Goal: Transaction & Acquisition: Register for event/course

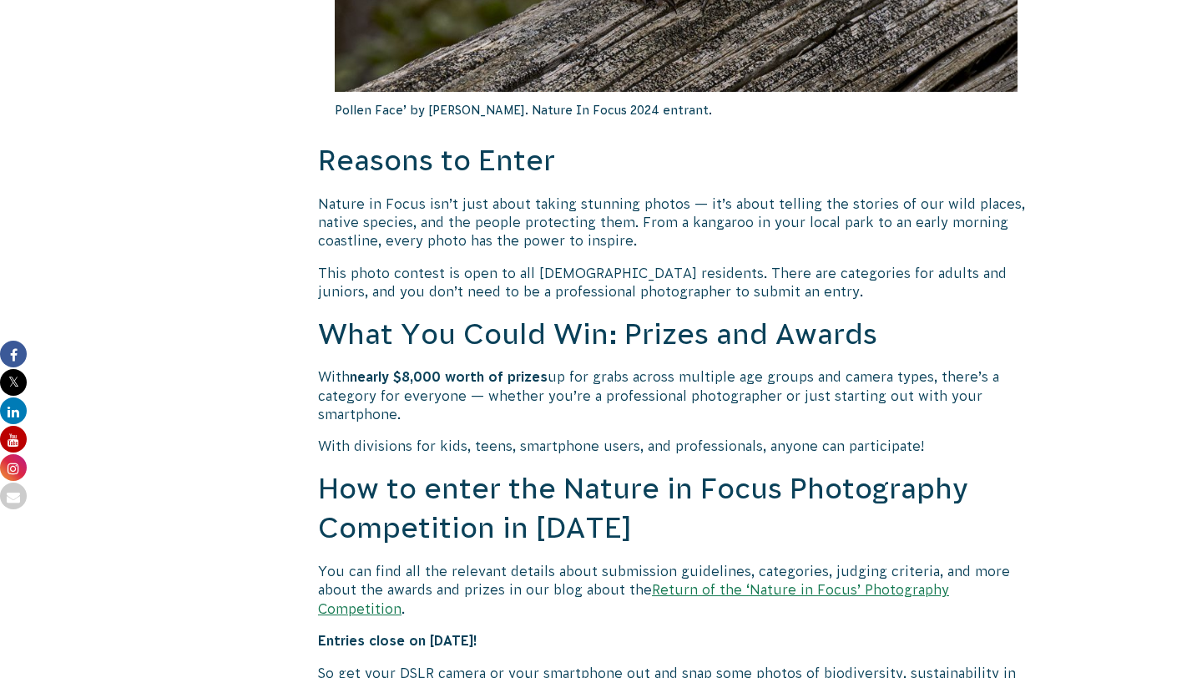
scroll to position [1270, 0]
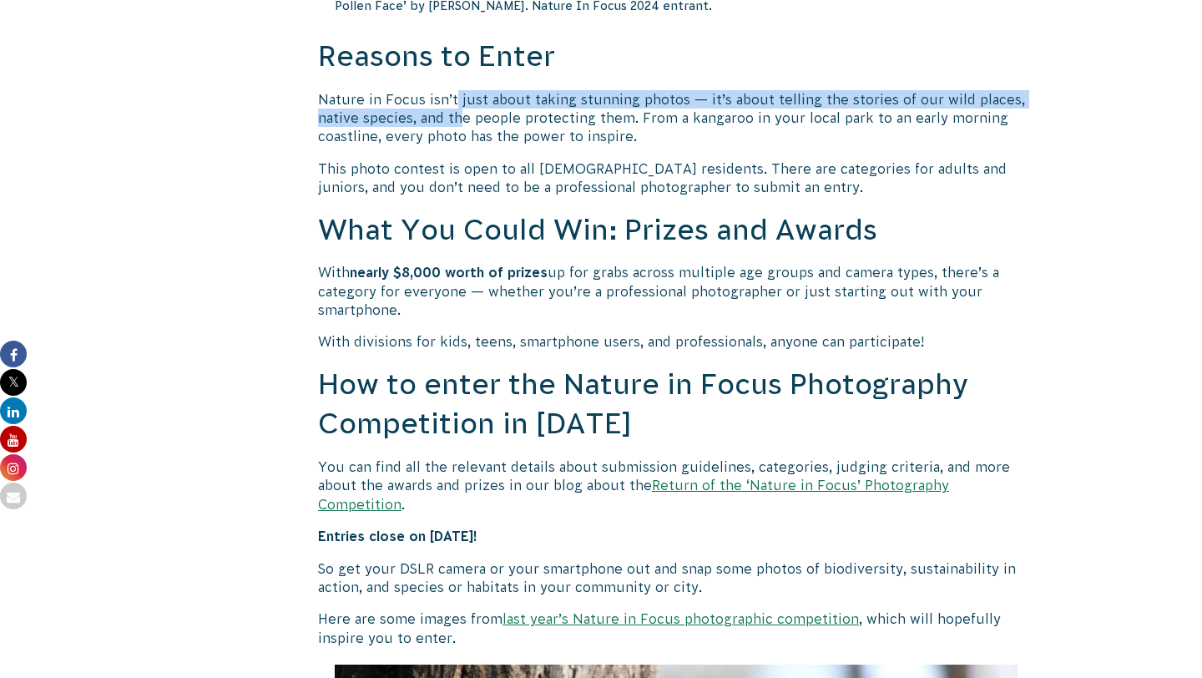
drag, startPoint x: 451, startPoint y: 93, endPoint x: 463, endPoint y: 122, distance: 31.5
click at [463, 122] on p "Nature in Focus isn’t just about taking stunning photos — it’s about telling th…" at bounding box center [676, 118] width 716 height 56
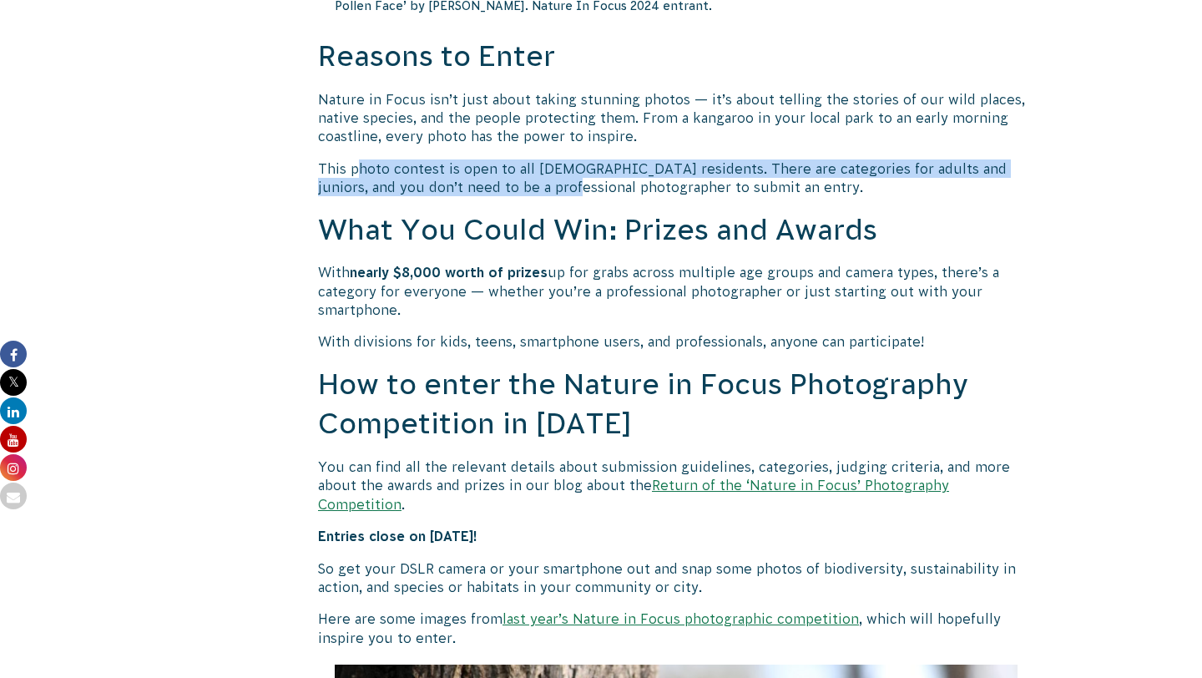
drag, startPoint x: 354, startPoint y: 169, endPoint x: 520, endPoint y: 195, distance: 168.2
click at [521, 195] on p "This photo contest is open to all [DEMOGRAPHIC_DATA] residents. There are categ…" at bounding box center [676, 178] width 716 height 38
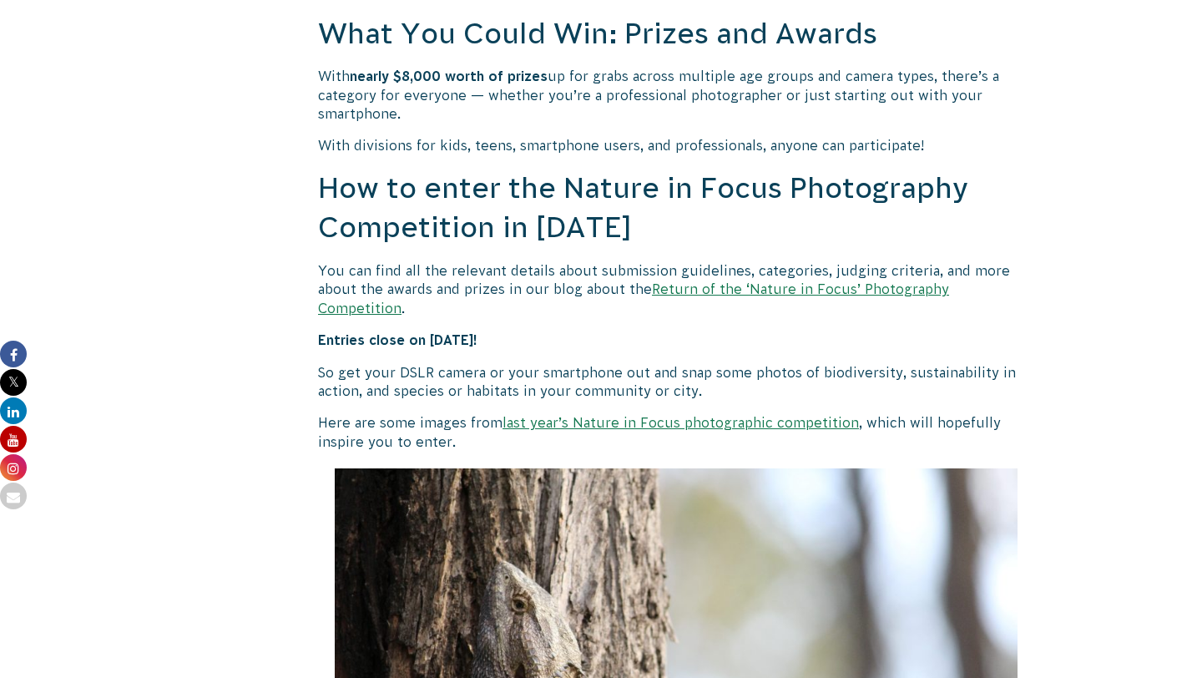
scroll to position [1474, 0]
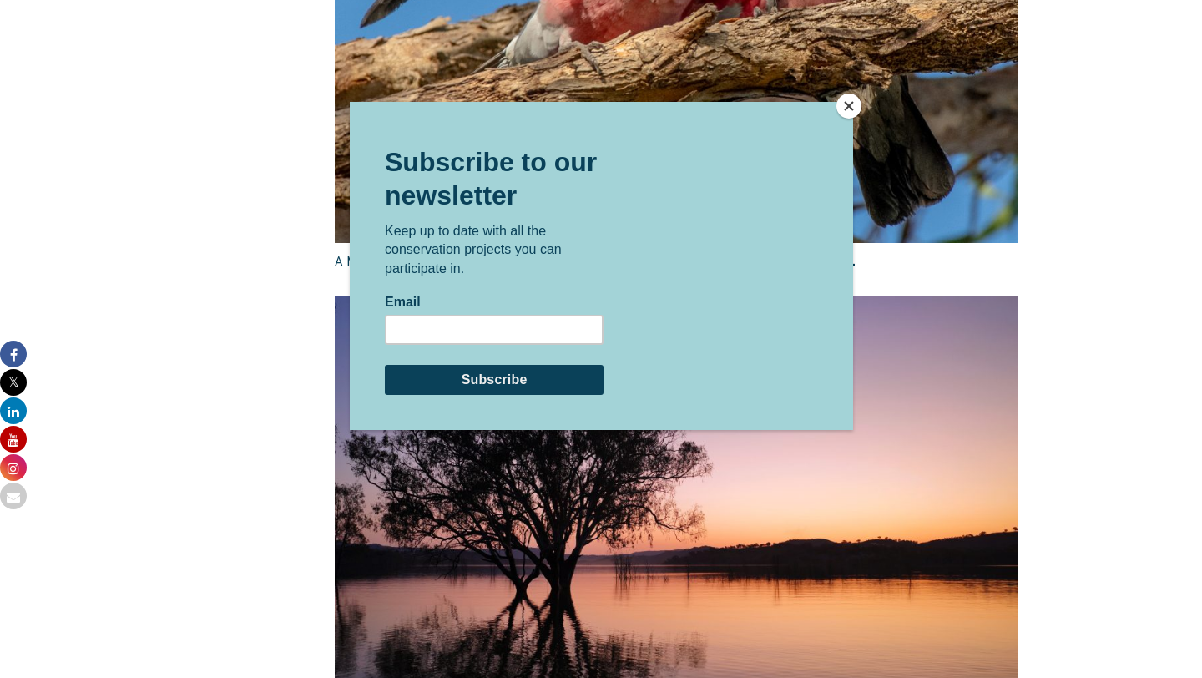
scroll to position [2740, 0]
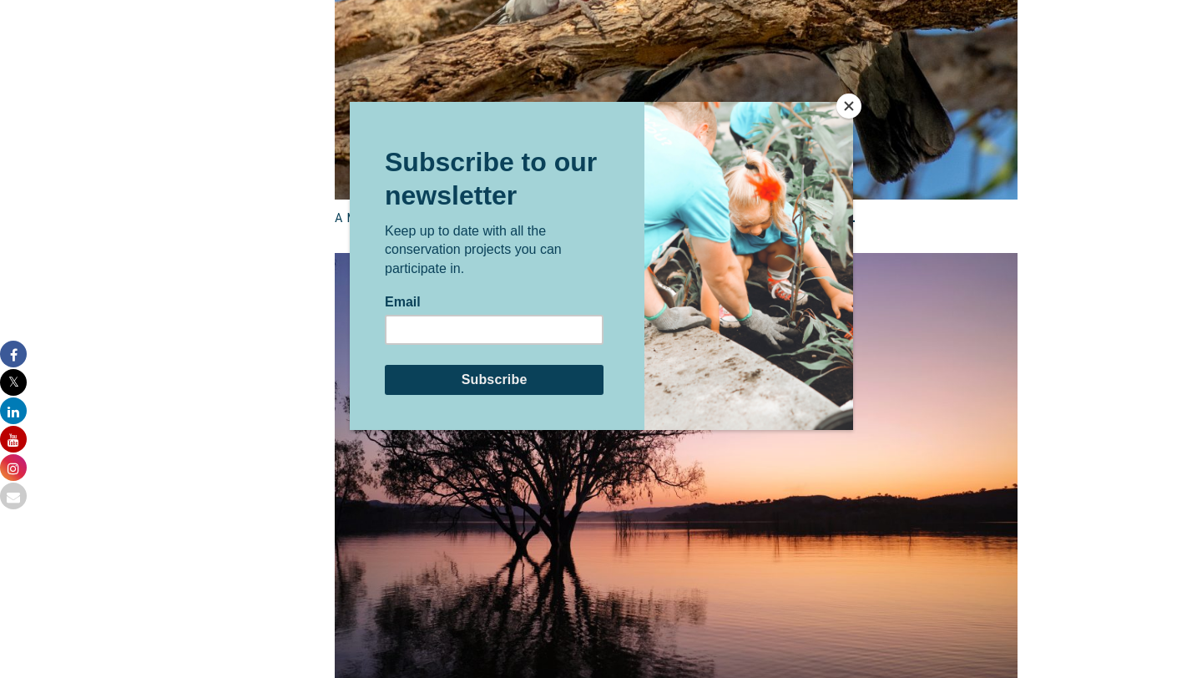
click at [856, 108] on button "Close" at bounding box center [849, 106] width 25 height 25
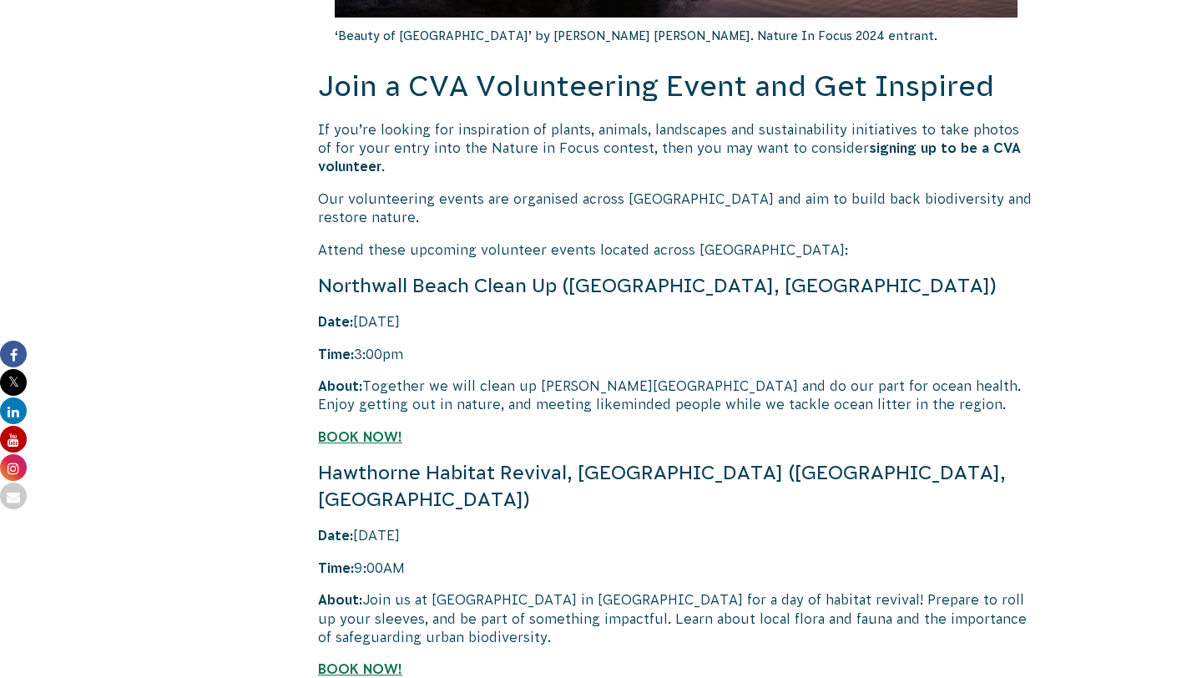
scroll to position [3432, 0]
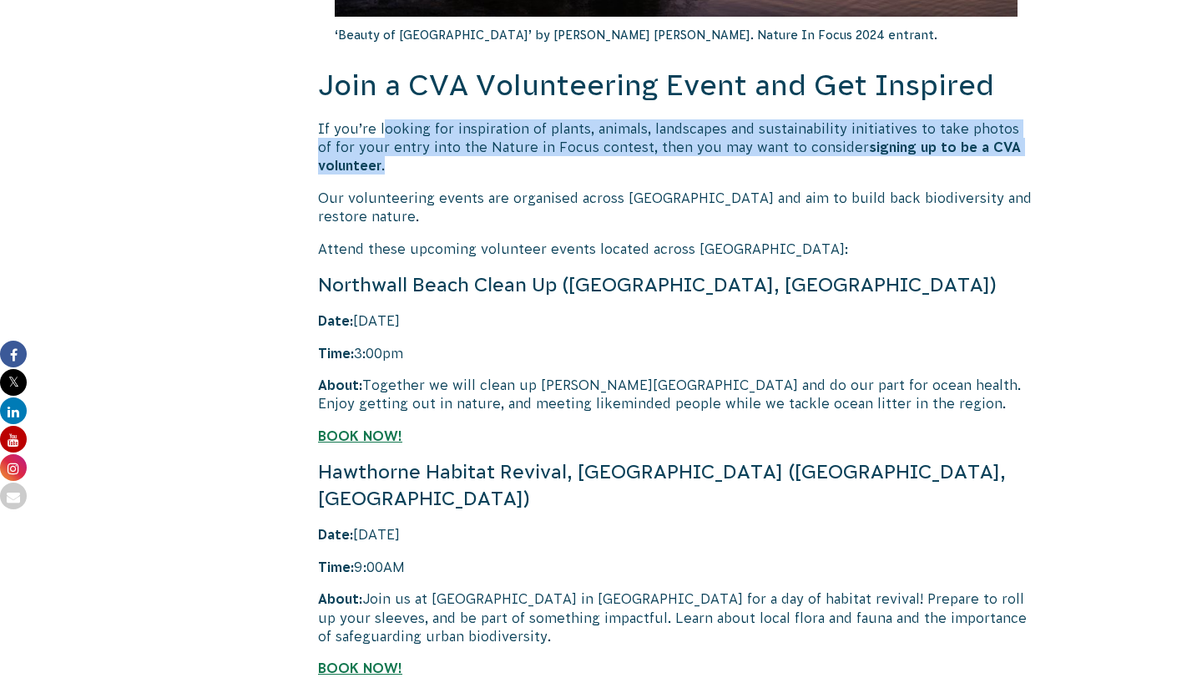
drag, startPoint x: 385, startPoint y: 109, endPoint x: 397, endPoint y: 151, distance: 43.4
click at [397, 152] on p "If you’re looking for inspiration of plants, animals, landscapes and sustainabi…" at bounding box center [676, 147] width 716 height 56
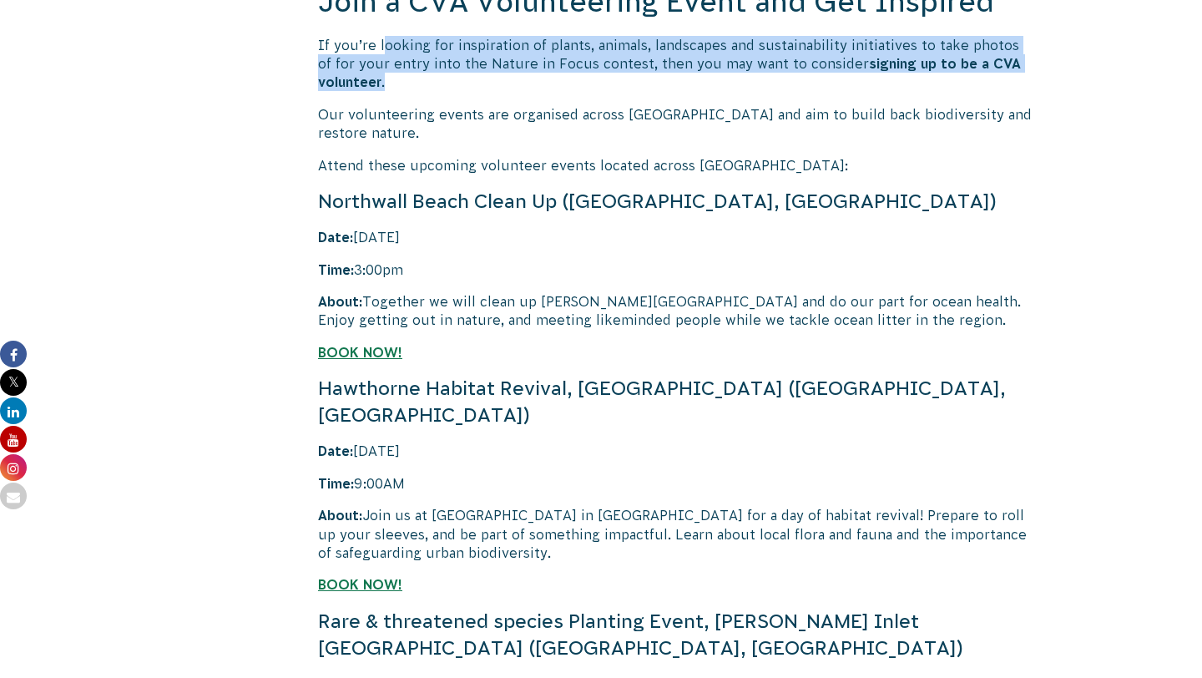
scroll to position [3518, 0]
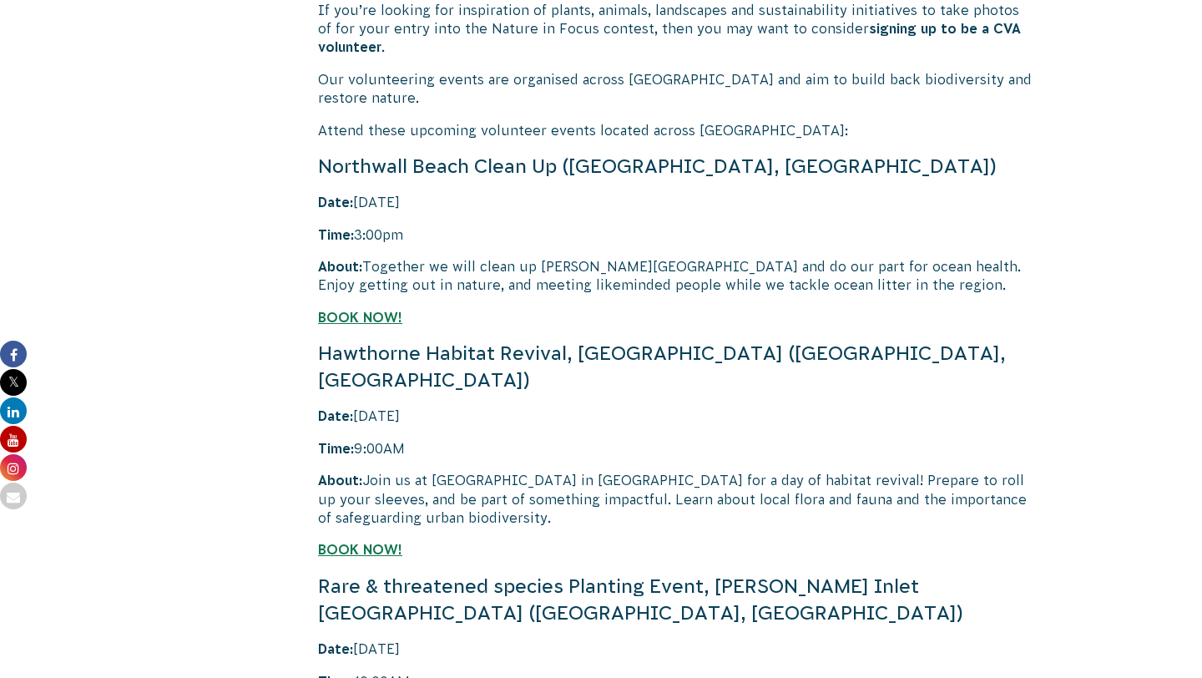
scroll to position [3285, 0]
